Goal: Task Accomplishment & Management: Use online tool/utility

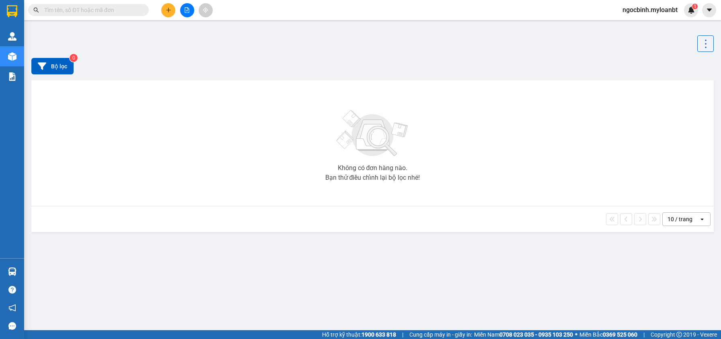
click at [120, 10] on input "text" at bounding box center [91, 10] width 95 height 9
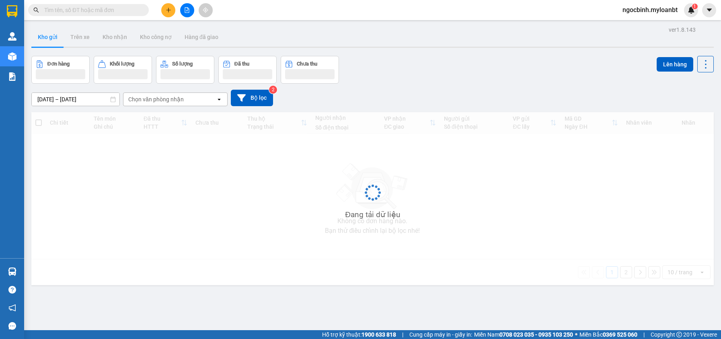
paste input "0939181771"
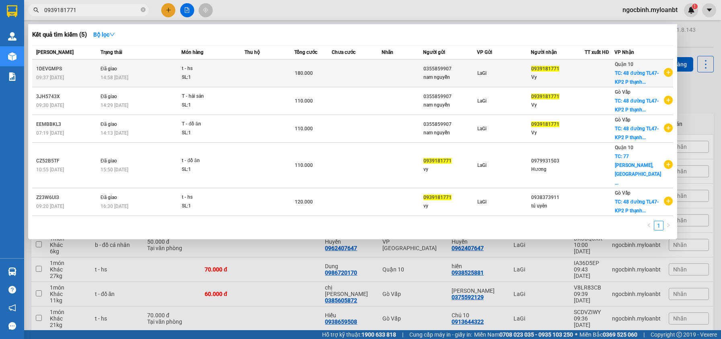
type input "0939181771"
click at [171, 78] on div "14:58 [DATE]" at bounding box center [141, 77] width 80 height 9
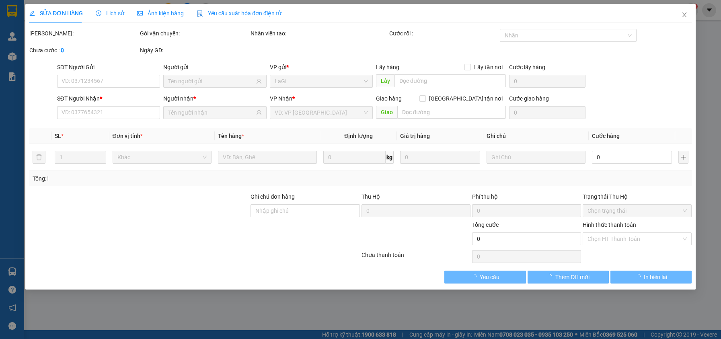
type input "0355859907"
type input "0939181771"
checkbox input "true"
type input "48 đường TL47- KP2 [GEOGRAPHIC_DATA] q12"
type input "180.000"
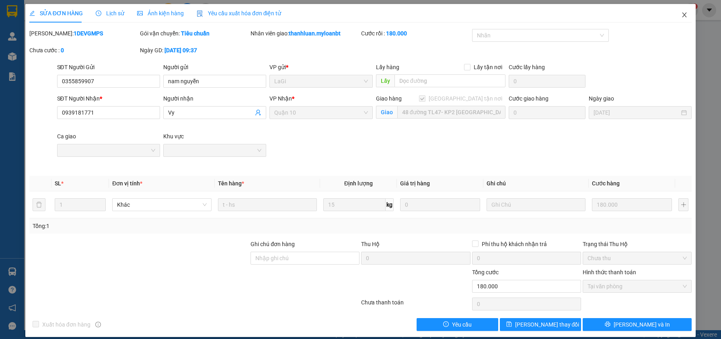
click at [681, 18] on icon "close" at bounding box center [684, 15] width 6 height 6
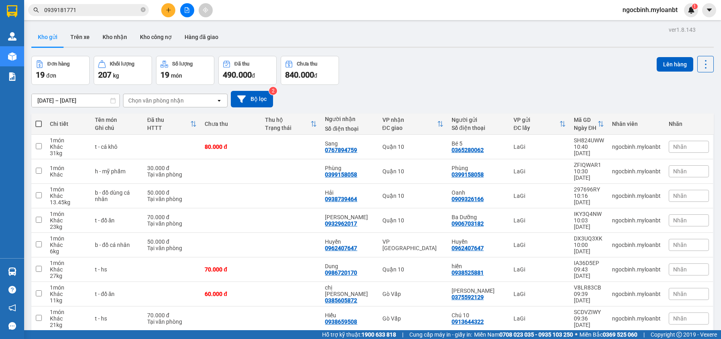
click at [119, 8] on input "0939181771" at bounding box center [91, 10] width 95 height 9
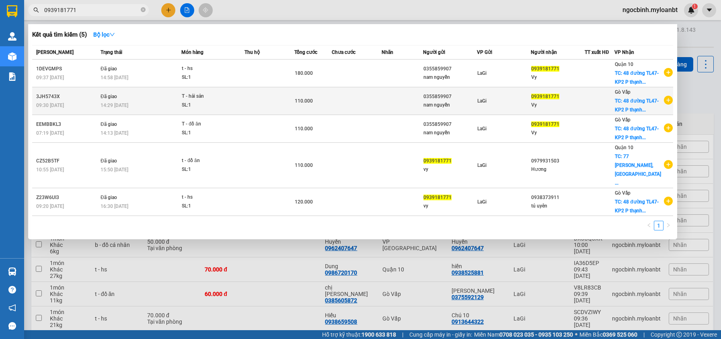
click at [382, 101] on td at bounding box center [357, 101] width 50 height 28
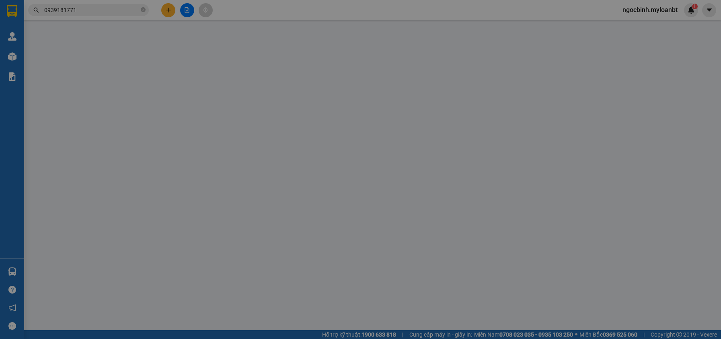
type input "0355859907"
type input "0939181771"
checkbox input "true"
type input "48 đường TL47- KP2 [GEOGRAPHIC_DATA] q12"
type input "110.000"
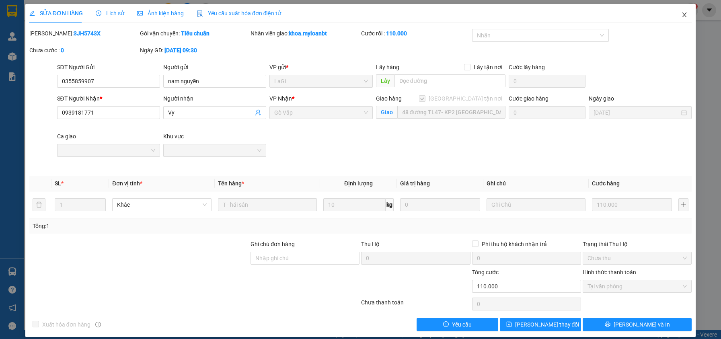
click at [681, 15] on icon "close" at bounding box center [684, 15] width 6 height 6
